Goal: Find specific page/section: Find specific page/section

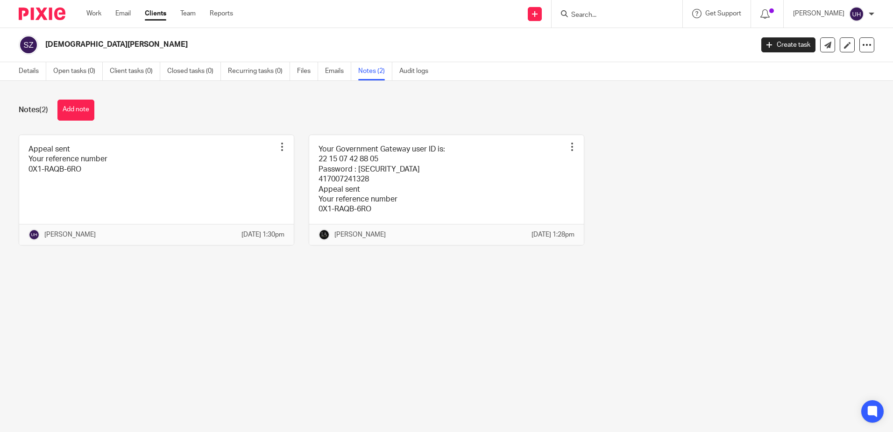
click at [600, 21] on div at bounding box center [617, 14] width 131 height 28
click at [598, 16] on input "Search" at bounding box center [612, 15] width 84 height 8
type input "alm"
click at [625, 8] on form "alm" at bounding box center [620, 14] width 100 height 12
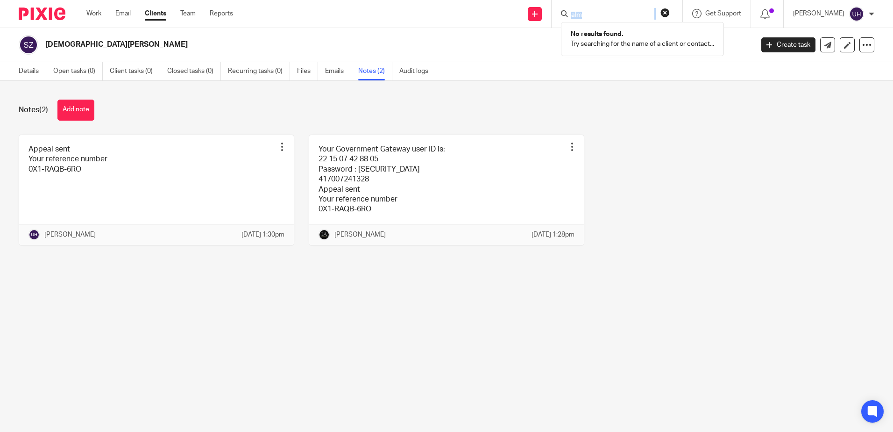
click at [625, 8] on form "alm" at bounding box center [620, 14] width 100 height 12
click at [625, 9] on form "alm" at bounding box center [620, 14] width 100 height 12
click at [595, 12] on input "alm" at bounding box center [612, 15] width 84 height 8
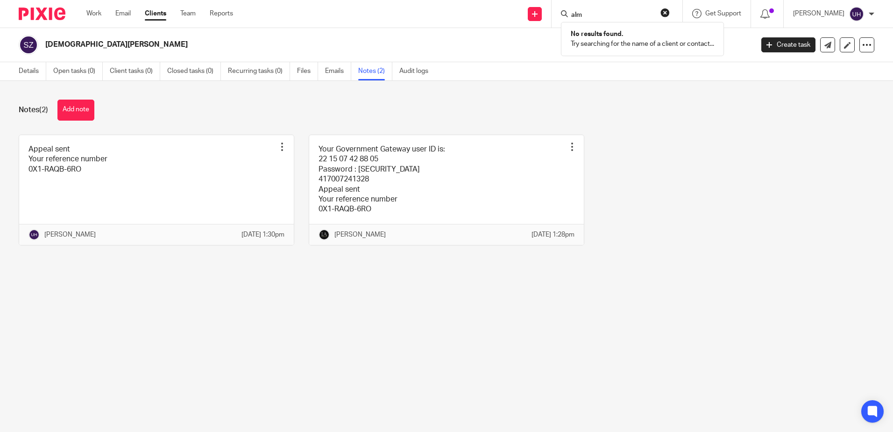
click at [670, 12] on button "reset" at bounding box center [665, 12] width 9 height 9
click at [597, 16] on input "Search" at bounding box center [612, 15] width 84 height 8
type input "alm"
click at [668, 8] on button "reset" at bounding box center [665, 12] width 9 height 9
click at [590, 8] on form at bounding box center [620, 14] width 100 height 12
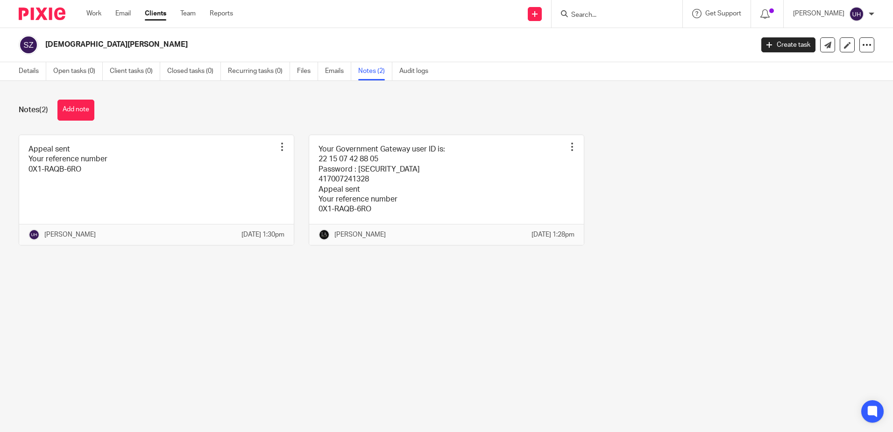
click at [590, 13] on input "Search" at bounding box center [612, 15] width 84 height 8
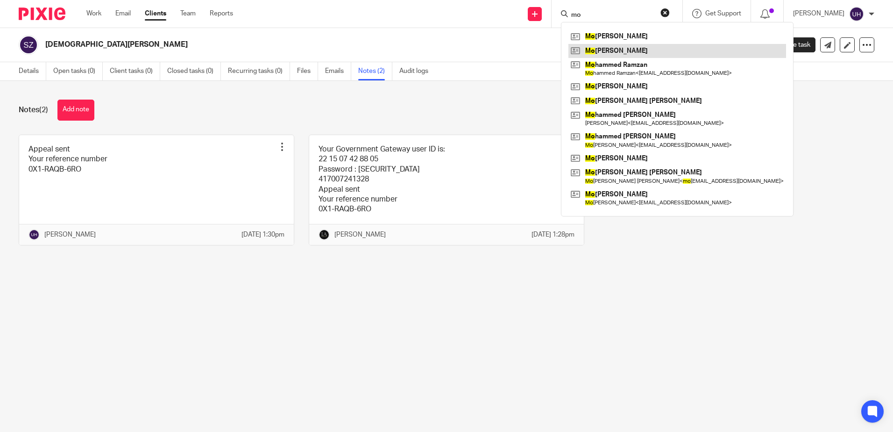
type input "m"
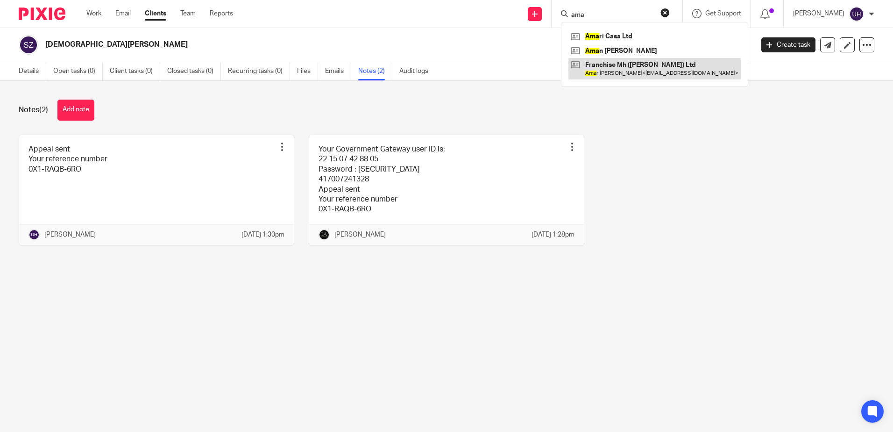
type input "ama"
click at [637, 75] on link at bounding box center [655, 68] width 172 height 21
